Goal: Transaction & Acquisition: Purchase product/service

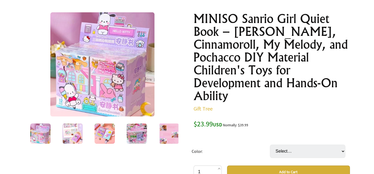
click at [67, 141] on img at bounding box center [72, 133] width 20 height 20
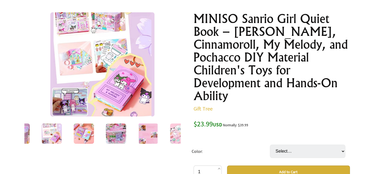
click at [80, 137] on img at bounding box center [84, 133] width 20 height 20
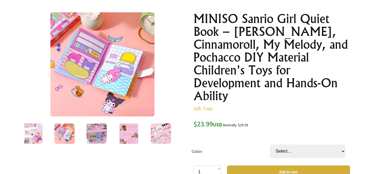
click at [97, 137] on img at bounding box center [96, 133] width 20 height 20
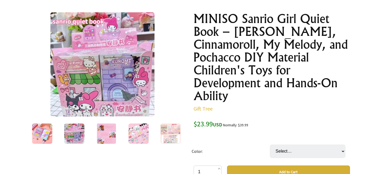
click at [116, 135] on img at bounding box center [106, 133] width 20 height 20
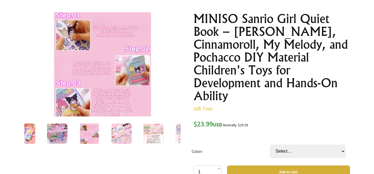
click at [128, 134] on div at bounding box center [121, 133] width 32 height 22
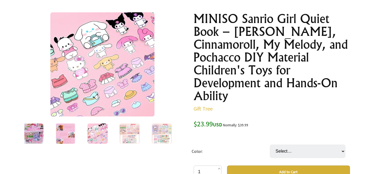
click at [128, 134] on img at bounding box center [129, 133] width 20 height 20
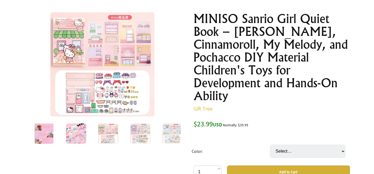
click at [129, 134] on div at bounding box center [140, 133] width 32 height 22
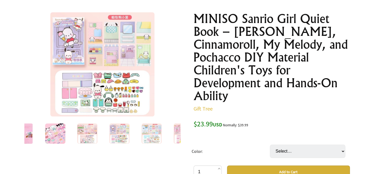
click at [133, 133] on div at bounding box center [119, 133] width 32 height 22
click at [148, 129] on img at bounding box center [151, 133] width 20 height 20
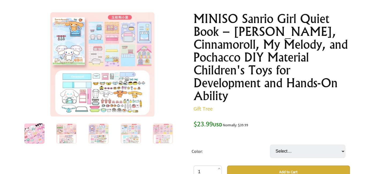
scroll to position [57, 0]
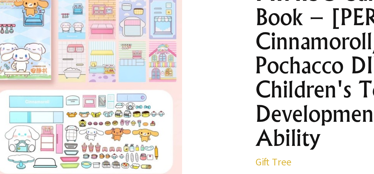
click at [123, 48] on img at bounding box center [102, 64] width 104 height 104
